Goal: Task Accomplishment & Management: Use online tool/utility

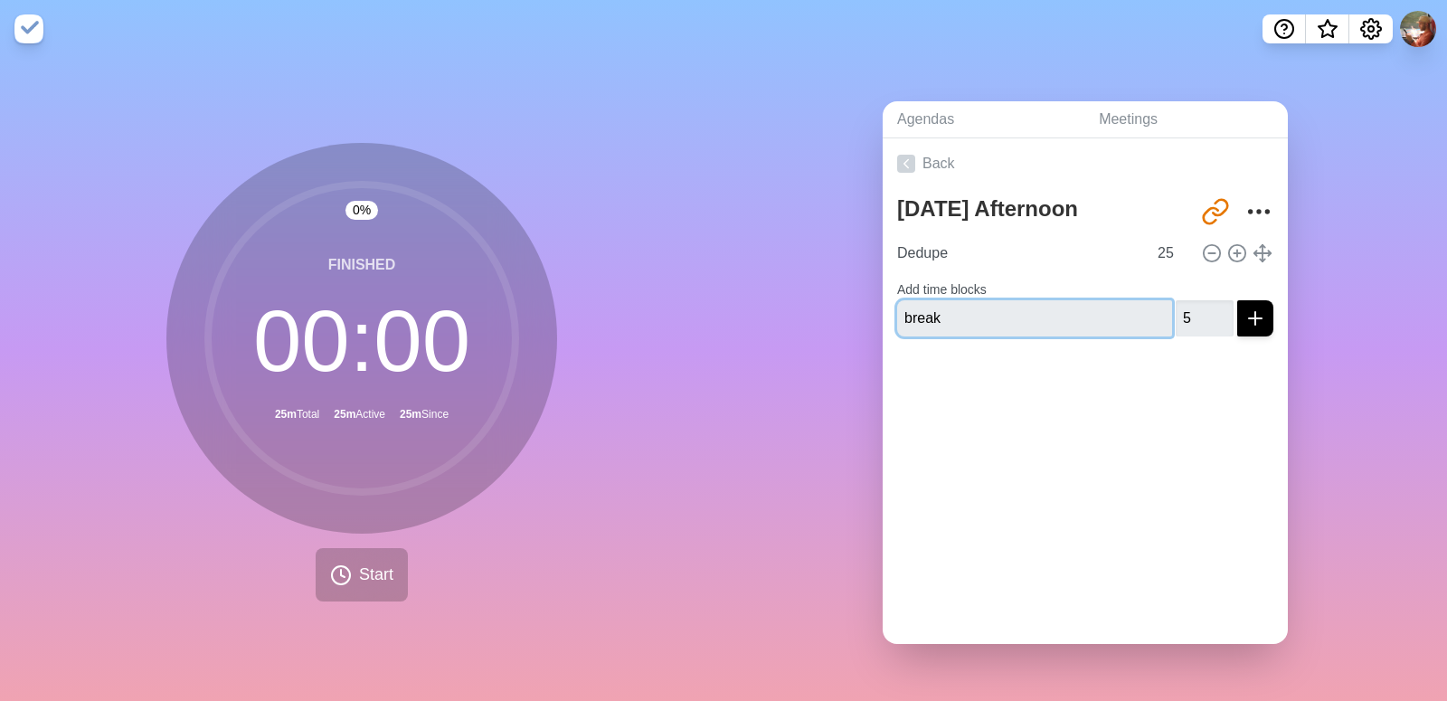
click at [1060, 307] on input "break" at bounding box center [1034, 318] width 275 height 36
type input "b"
type input "Dedupe"
type input "25"
click at [1237, 300] on button "submit" at bounding box center [1255, 318] width 36 height 36
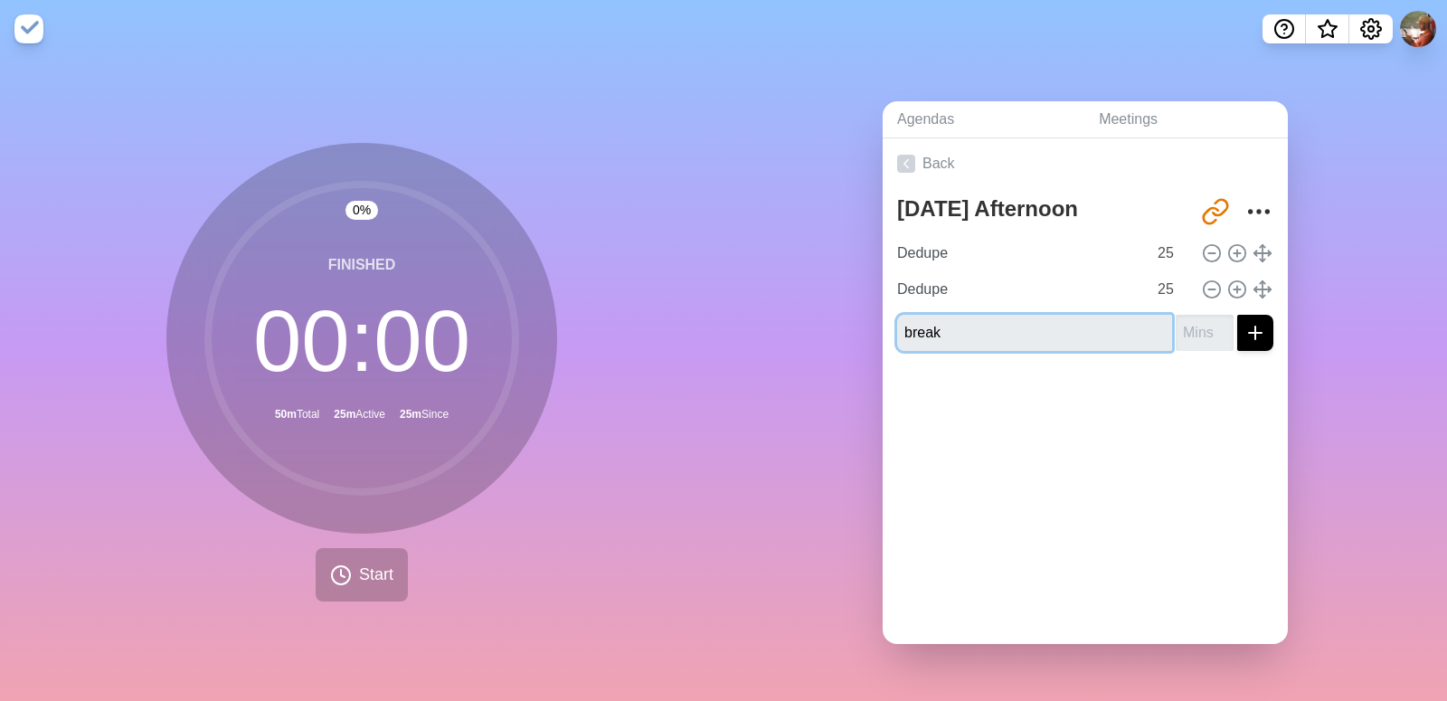
type input "break"
type input "5"
click at [1237, 315] on button "submit" at bounding box center [1255, 333] width 36 height 36
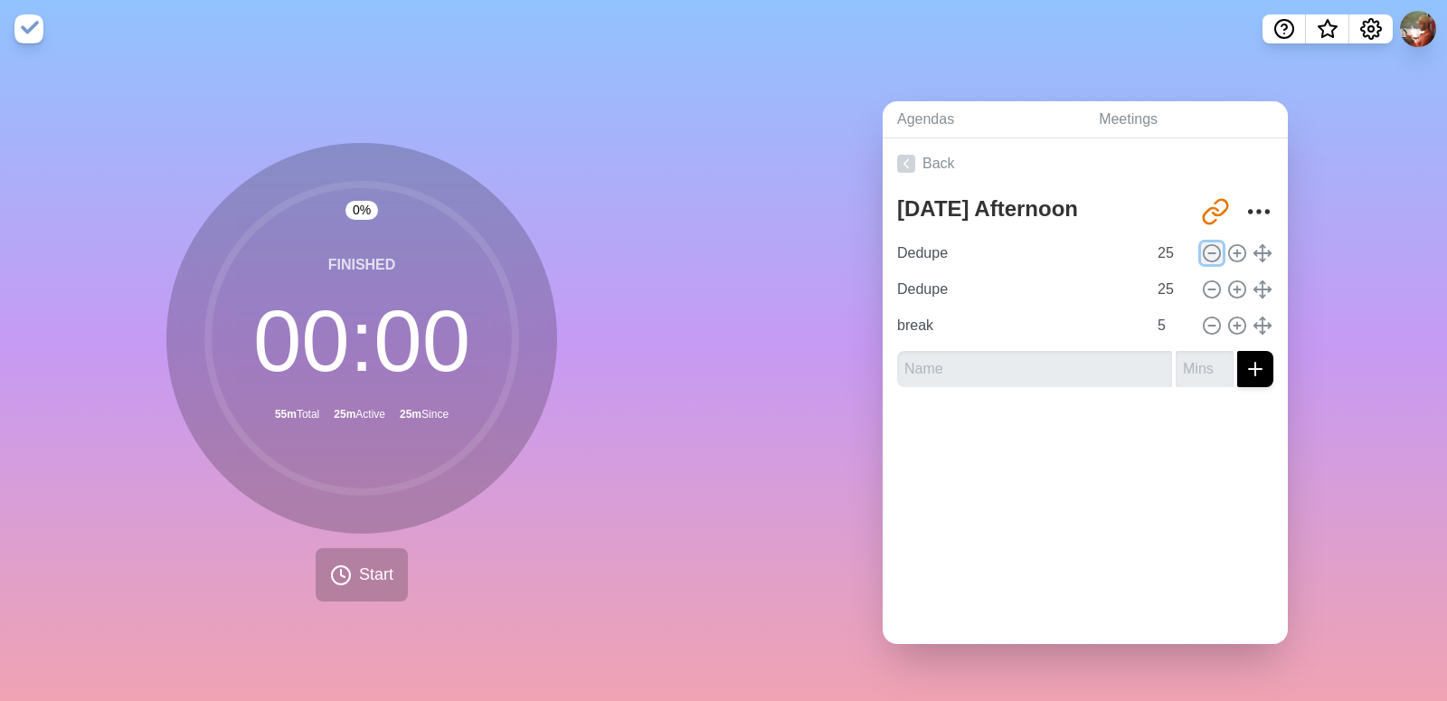
click at [1202, 245] on icon at bounding box center [1212, 253] width 20 height 20
type input "break"
type input "5"
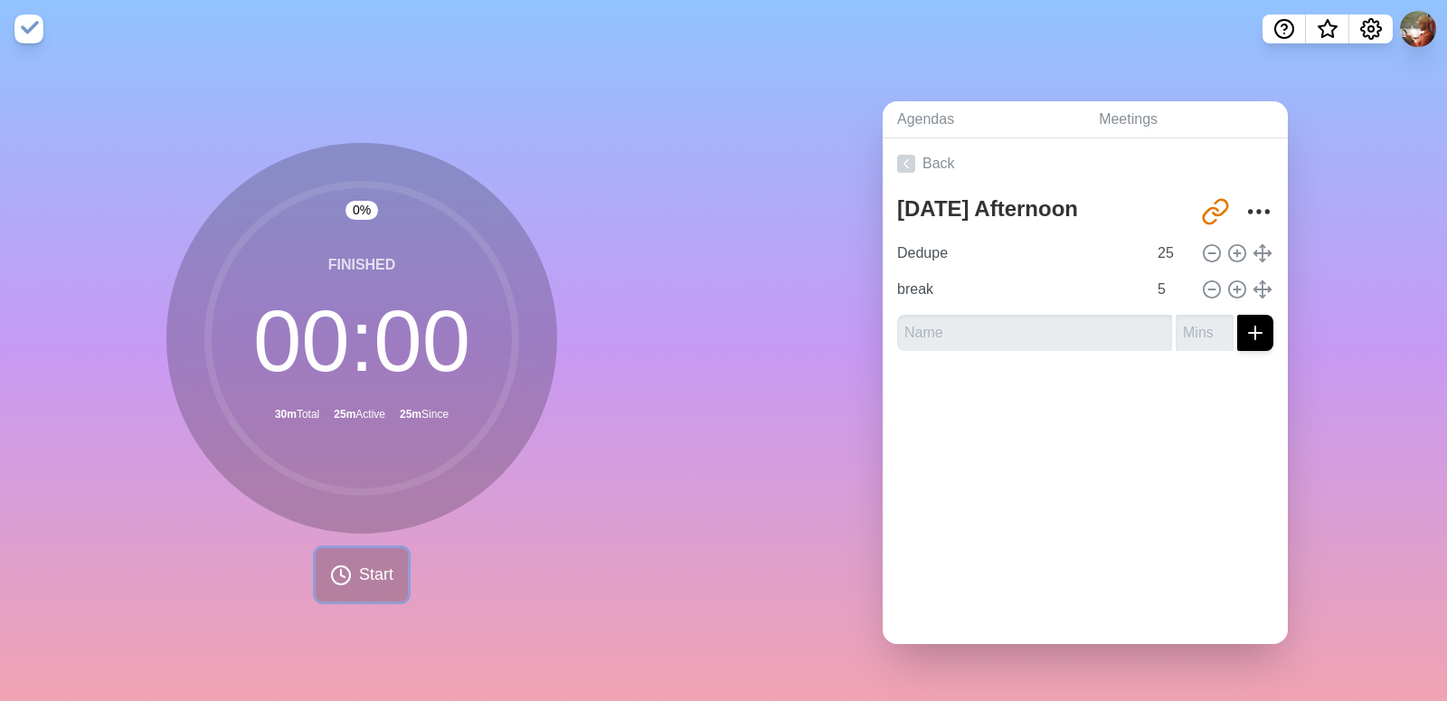
click at [359, 571] on span "Start" at bounding box center [376, 574] width 34 height 24
